Goal: Information Seeking & Learning: Learn about a topic

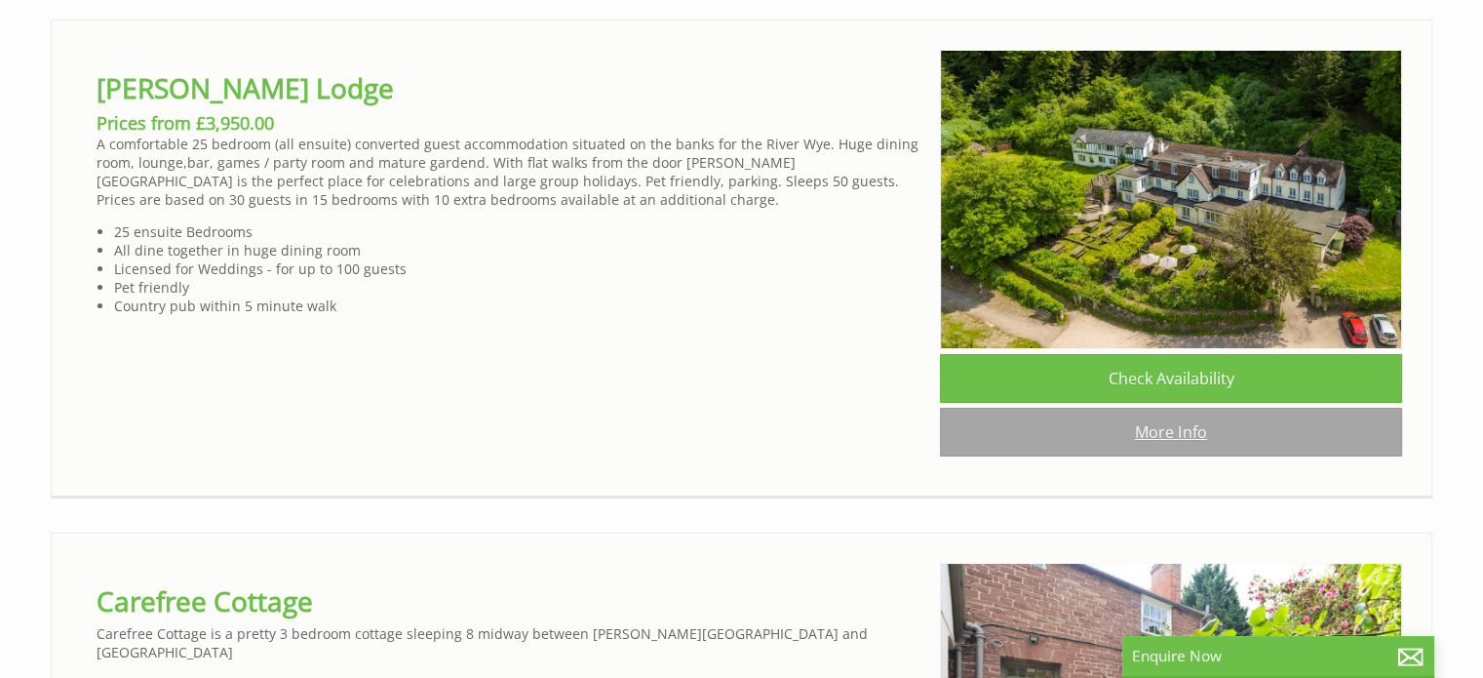
click at [1175, 456] on link "More Info" at bounding box center [1171, 432] width 462 height 49
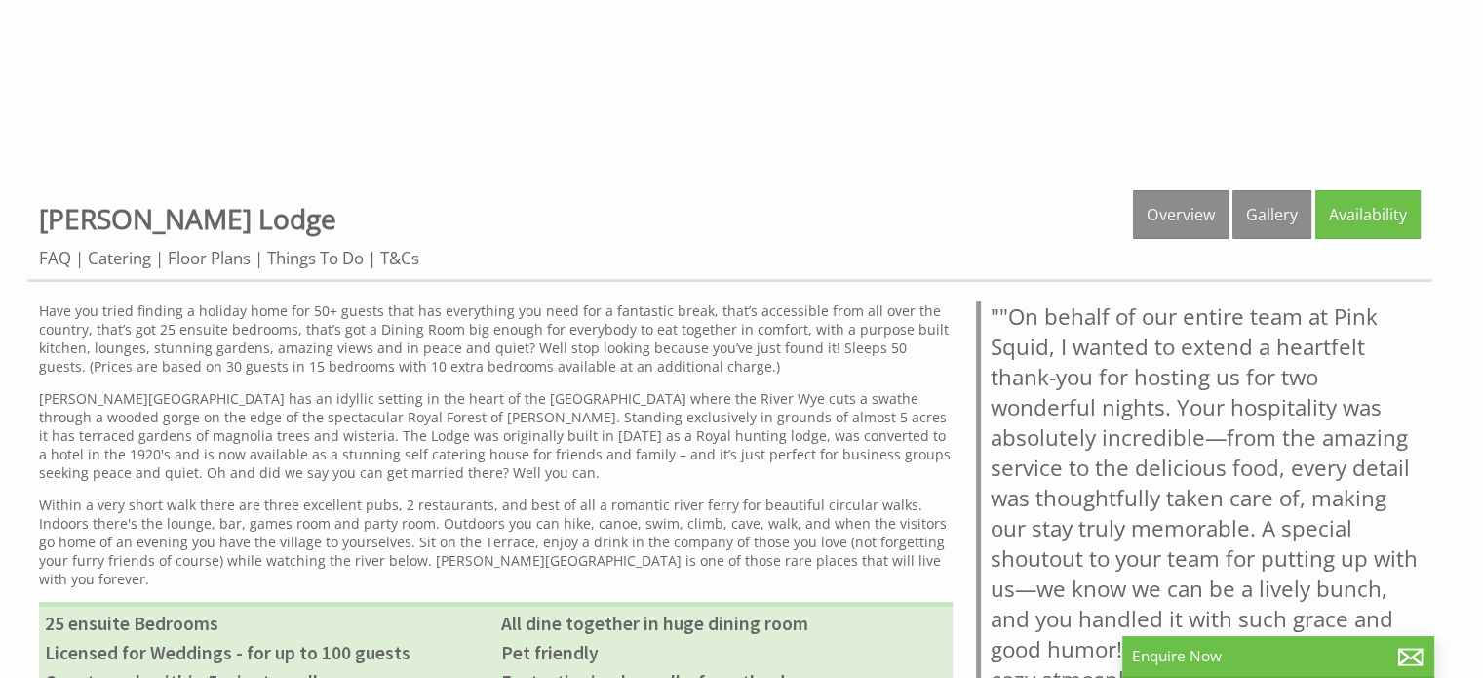
scroll to position [460, 0]
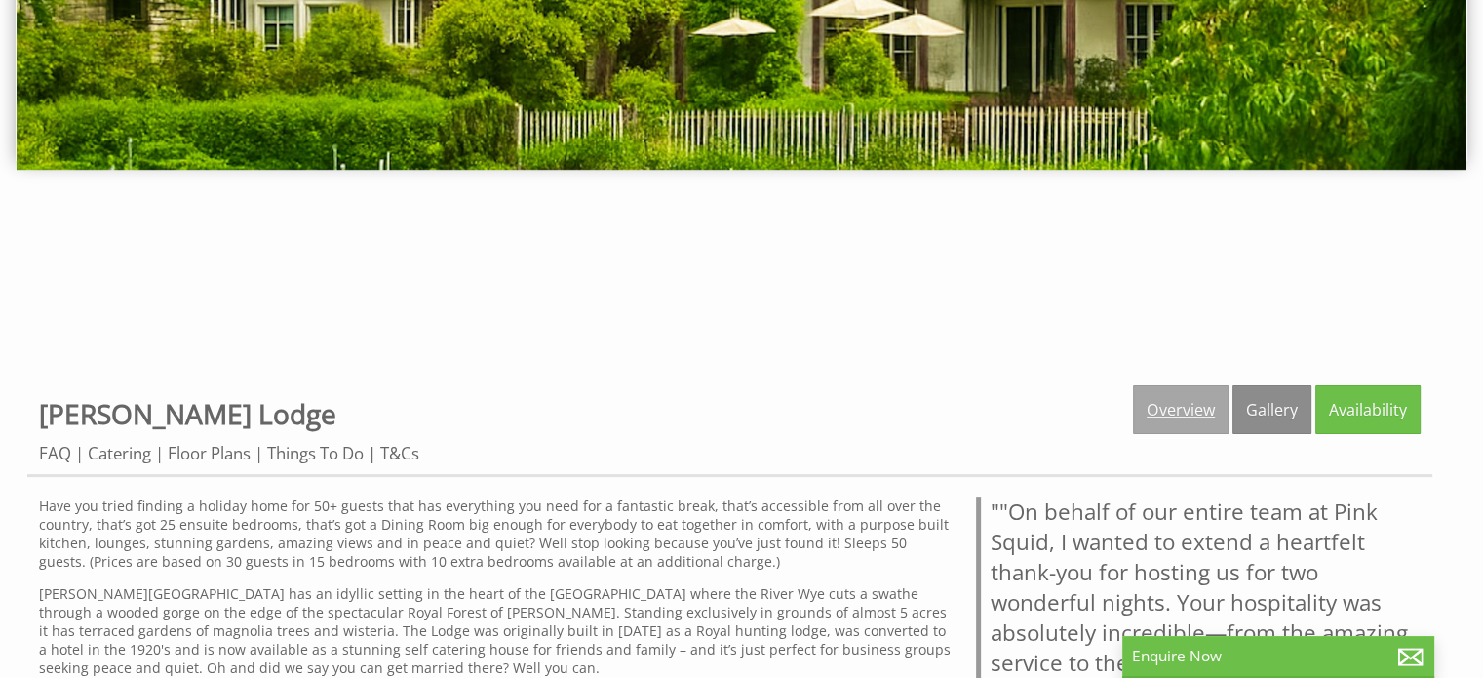
click at [1183, 417] on link "Overview" at bounding box center [1181, 409] width 96 height 49
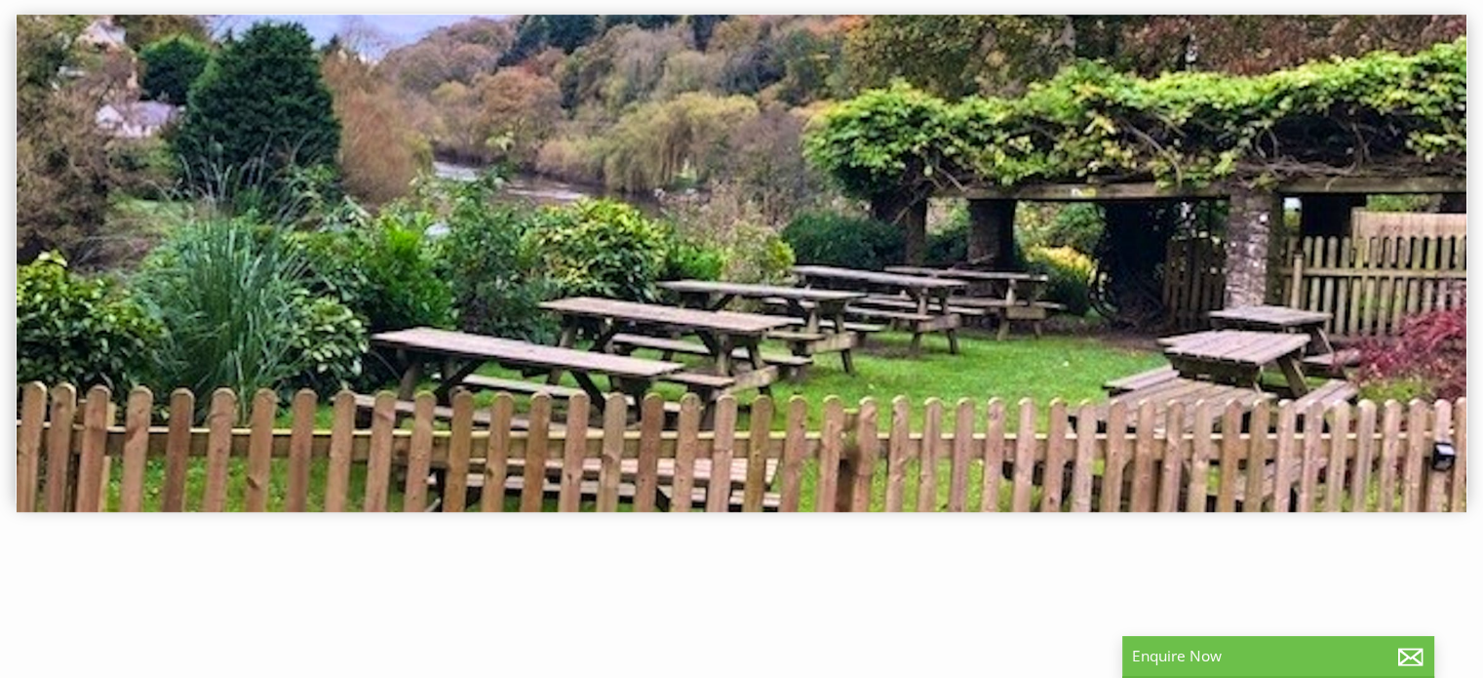
scroll to position [585, 0]
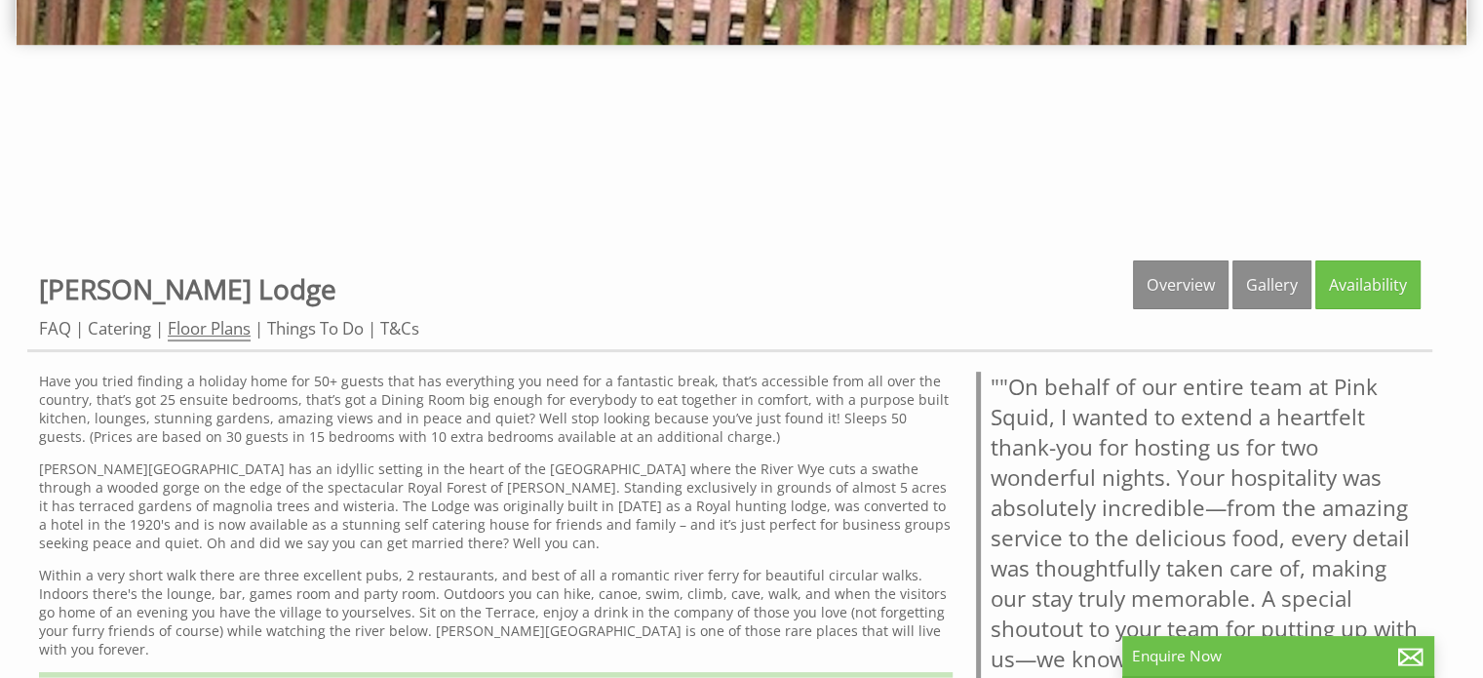
click at [191, 327] on link "Floor Plans" at bounding box center [209, 329] width 83 height 24
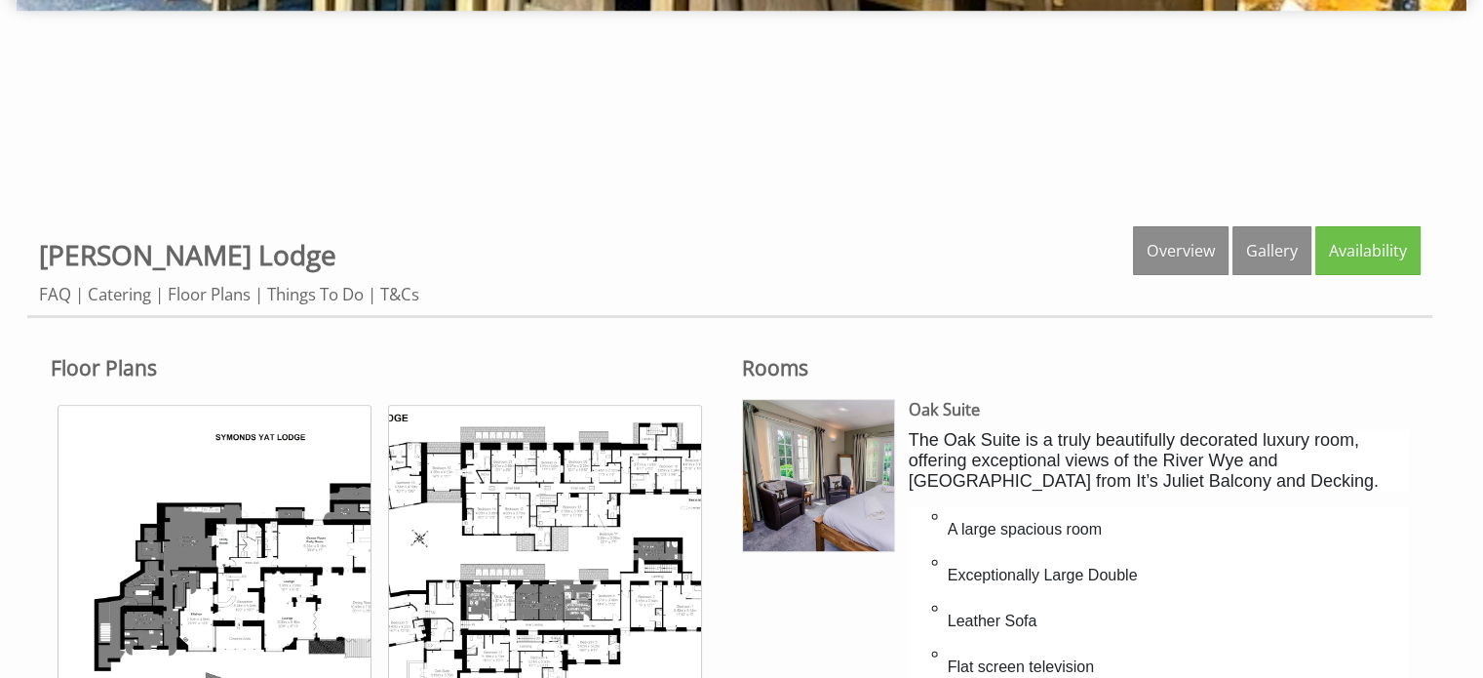
scroll to position [780, 0]
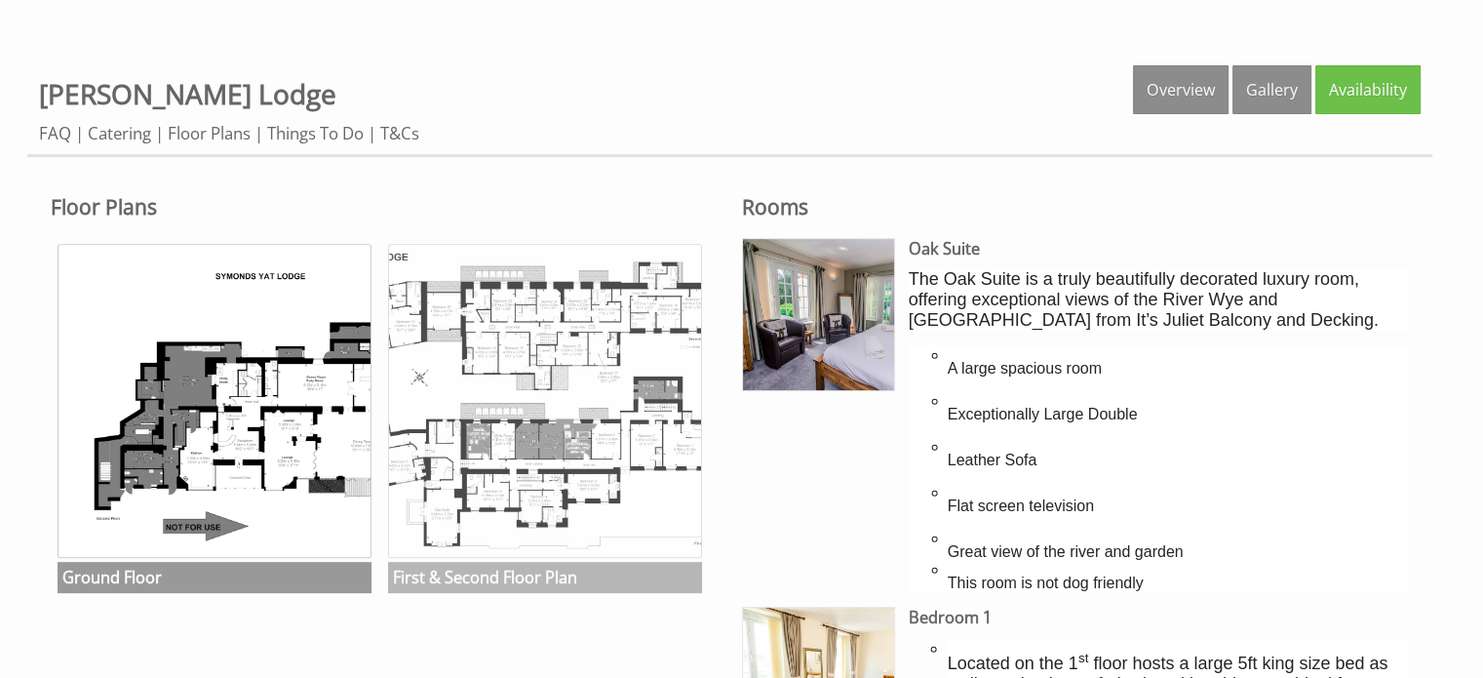
click at [655, 413] on img at bounding box center [545, 401] width 314 height 314
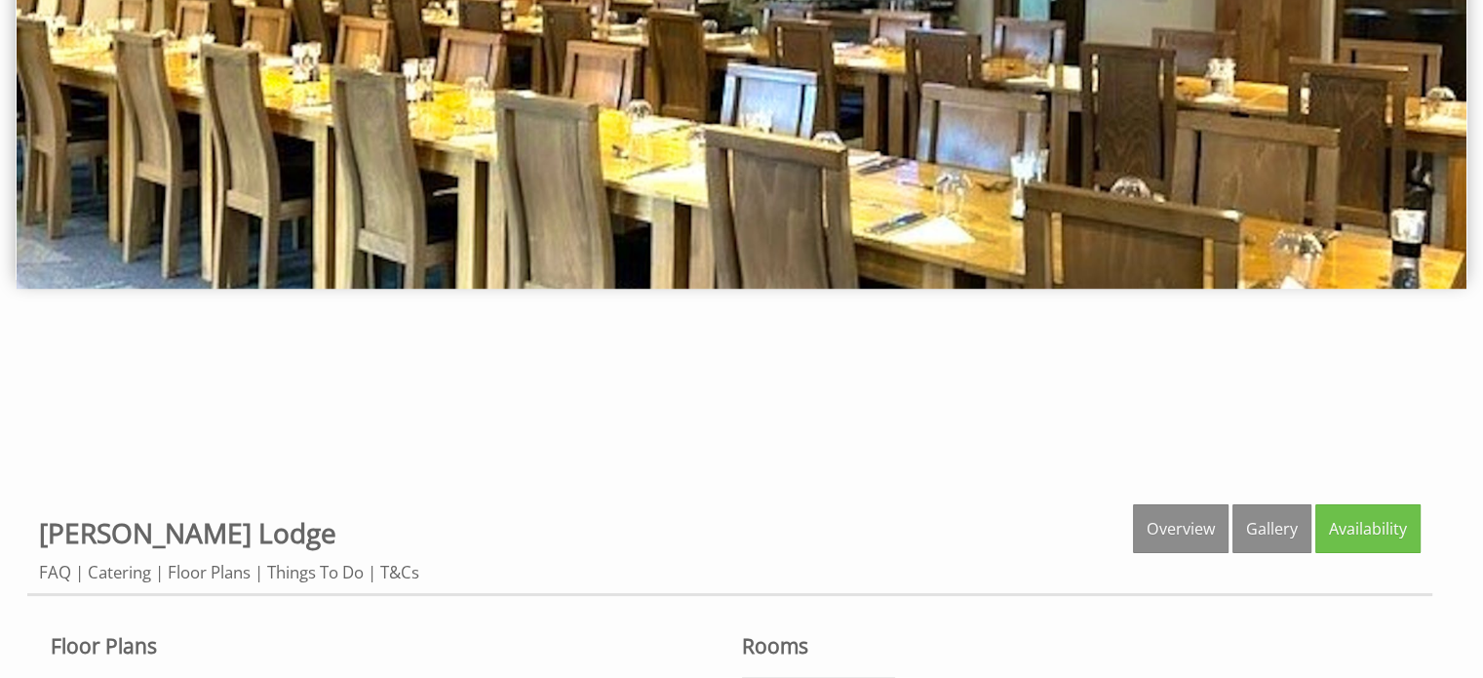
scroll to position [585, 0]
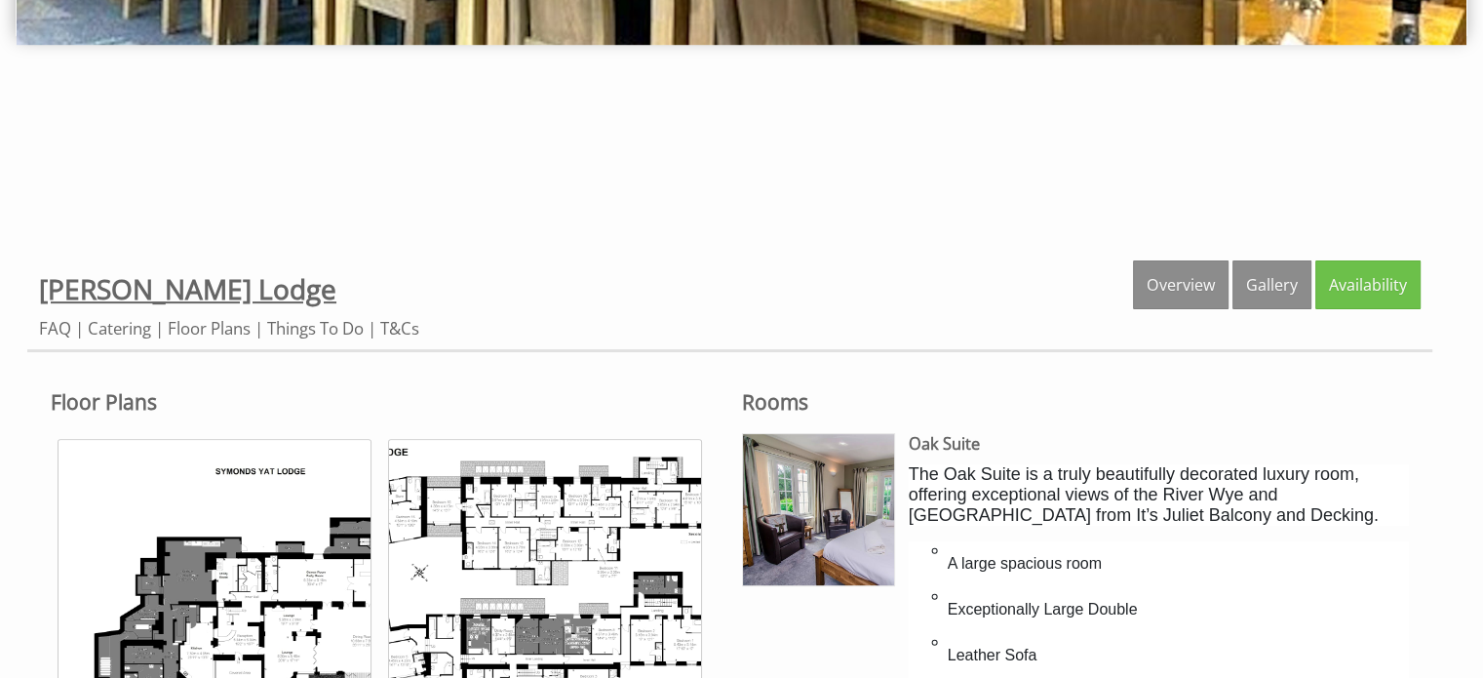
click at [196, 298] on span "[PERSON_NAME] Lodge" at bounding box center [187, 288] width 297 height 37
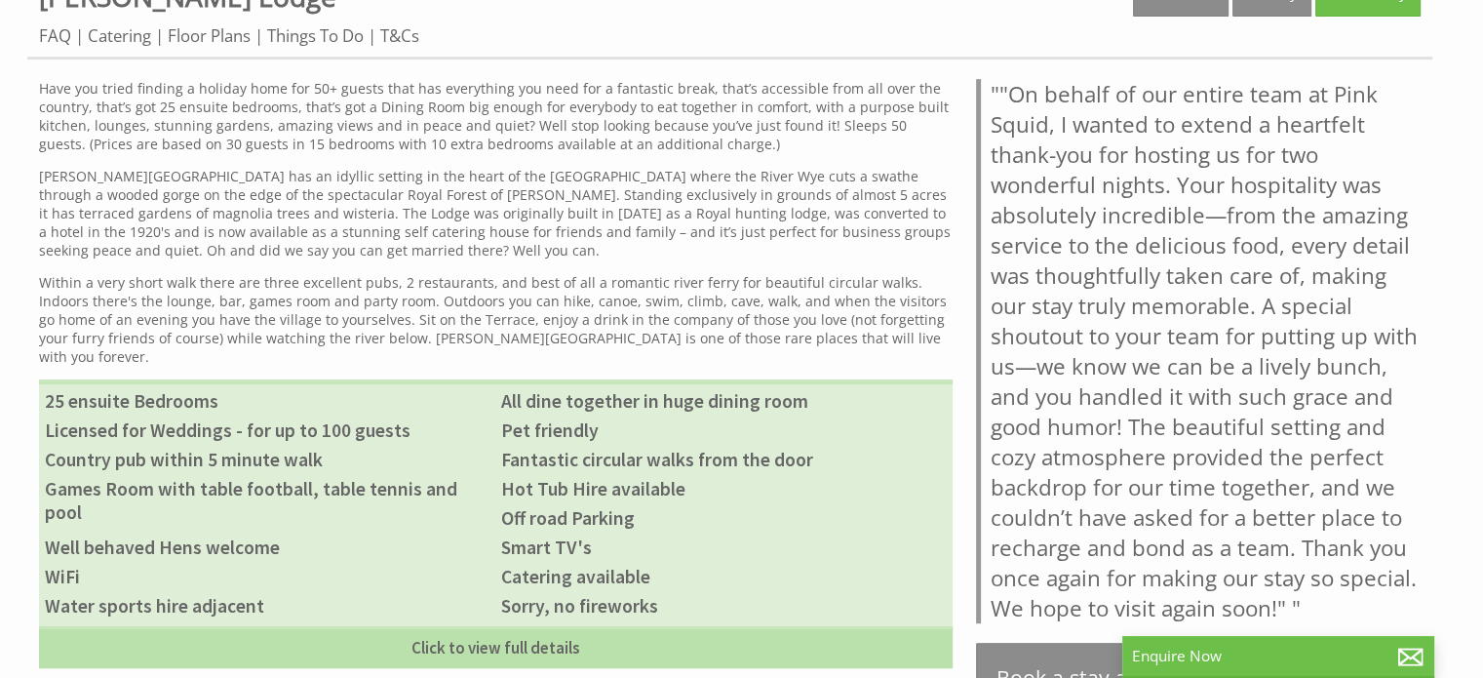
scroll to position [975, 0]
